Goal: Contribute content

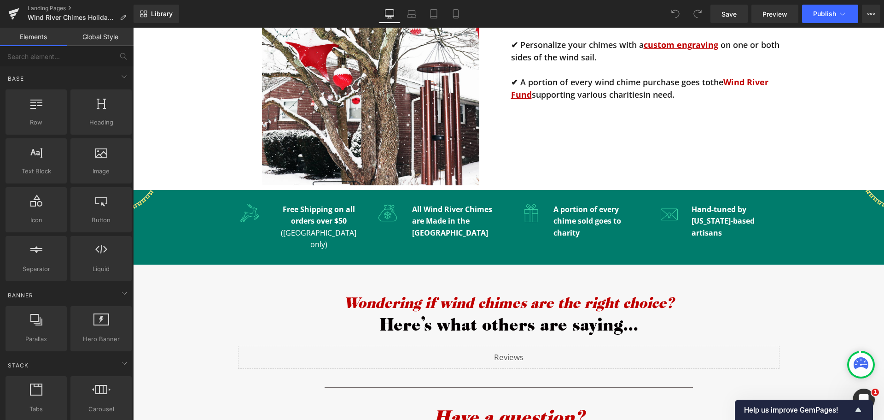
scroll to position [2648, 0]
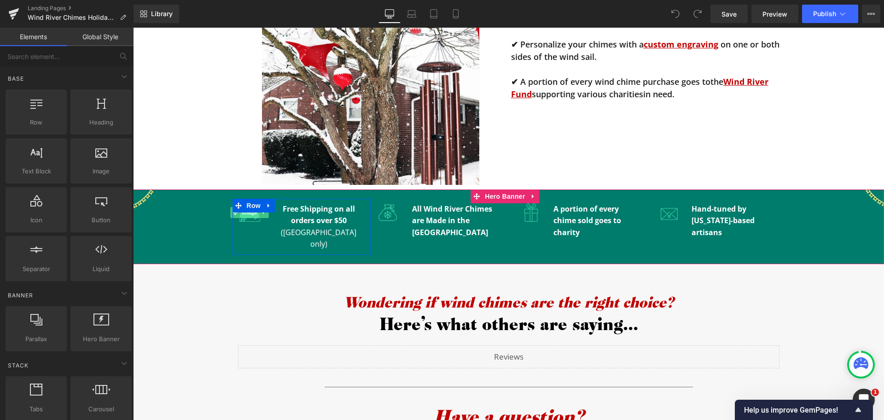
click at [247, 213] on span "Image" at bounding box center [249, 212] width 19 height 11
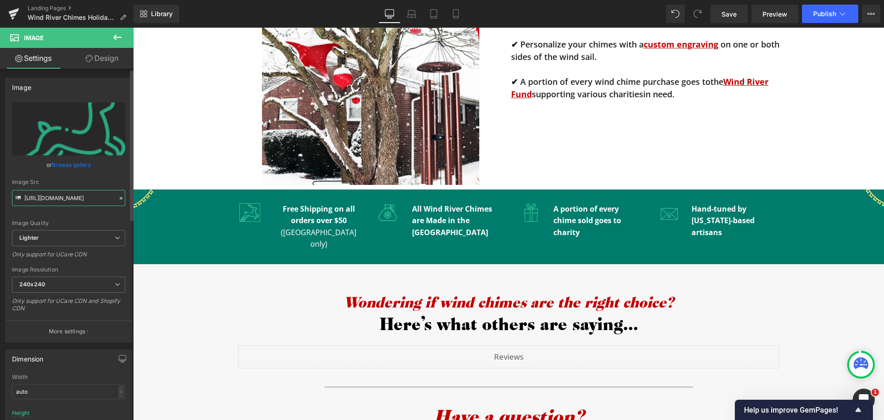
click at [92, 195] on input "[URL][DOMAIN_NAME]" at bounding box center [68, 198] width 113 height 16
click at [92, 196] on input "[URL][DOMAIN_NAME]" at bounding box center [68, 198] width 113 height 16
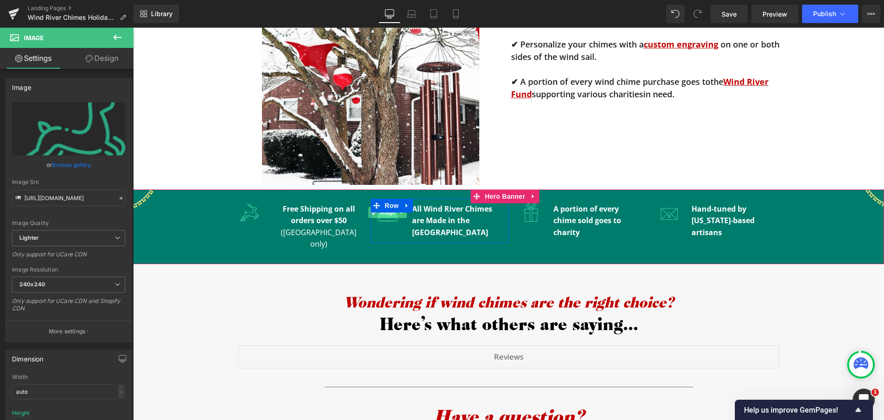
click at [382, 215] on span "Image" at bounding box center [387, 212] width 19 height 11
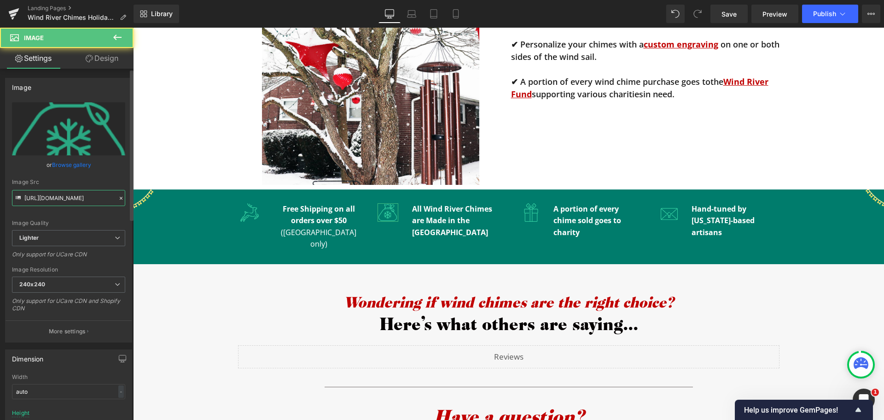
click at [65, 199] on input "[URL][DOMAIN_NAME]" at bounding box center [68, 198] width 113 height 16
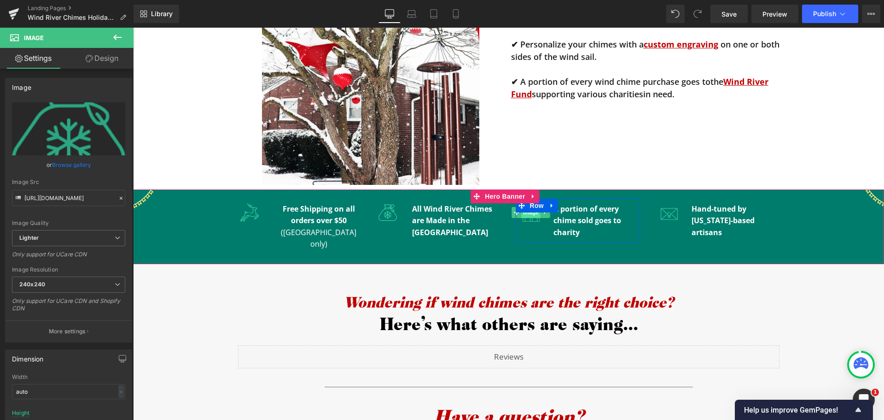
click at [526, 216] on span "Image" at bounding box center [530, 212] width 19 height 11
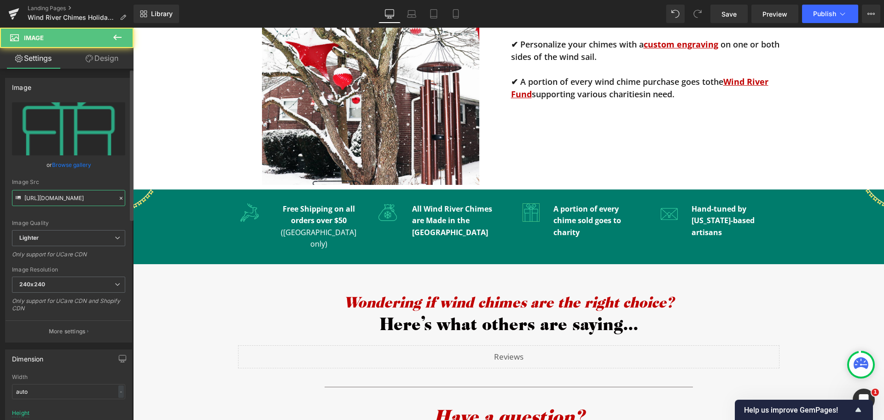
click at [88, 199] on input "[URL][DOMAIN_NAME]" at bounding box center [68, 198] width 113 height 16
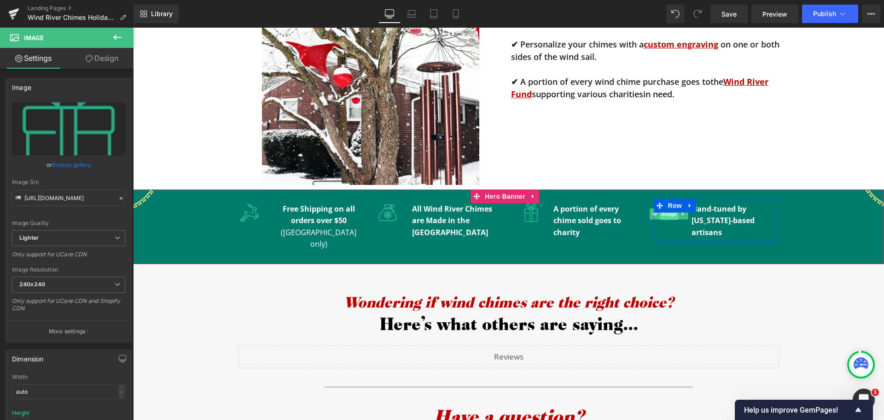
click at [671, 217] on span "Image" at bounding box center [669, 213] width 19 height 11
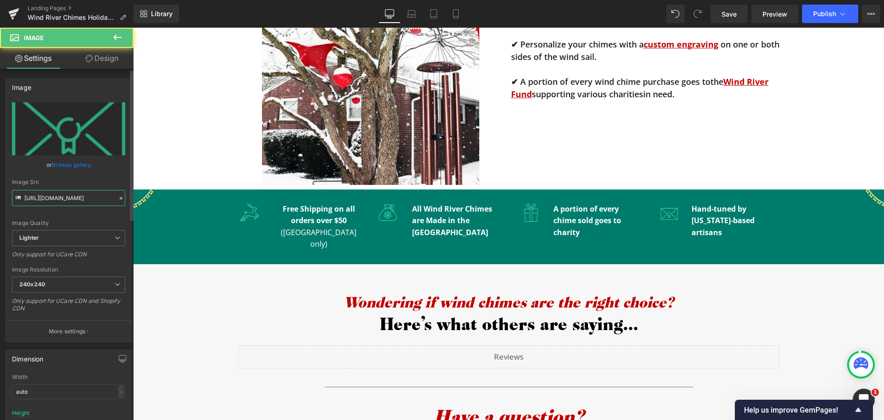
click at [92, 202] on input "[URL][DOMAIN_NAME]" at bounding box center [68, 198] width 113 height 16
